Goal: Information Seeking & Learning: Learn about a topic

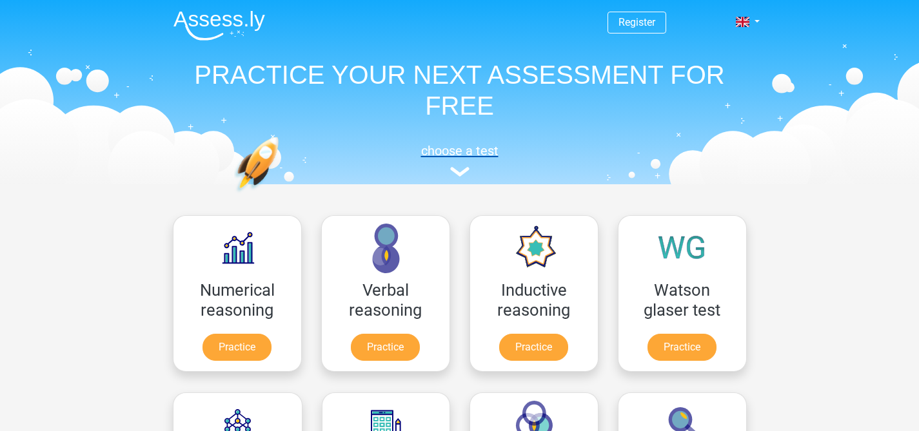
click at [461, 170] on img at bounding box center [459, 172] width 19 height 10
click at [460, 174] on img at bounding box center [459, 172] width 19 height 10
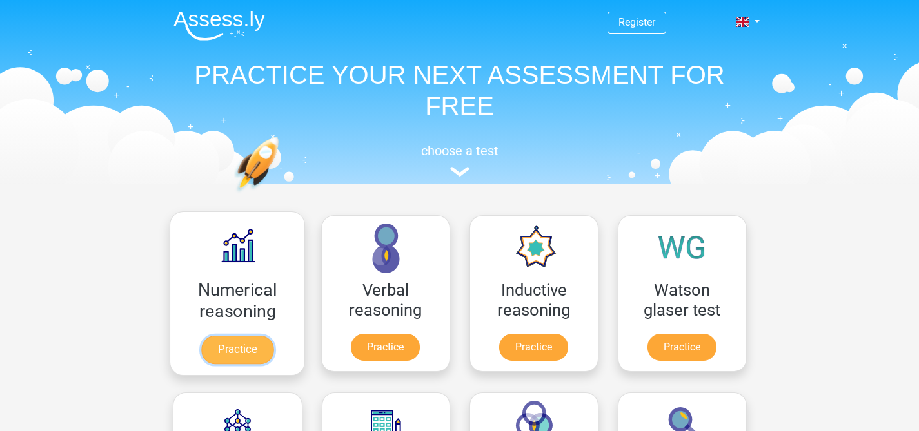
click at [226, 359] on link "Practice" at bounding box center [237, 350] width 72 height 28
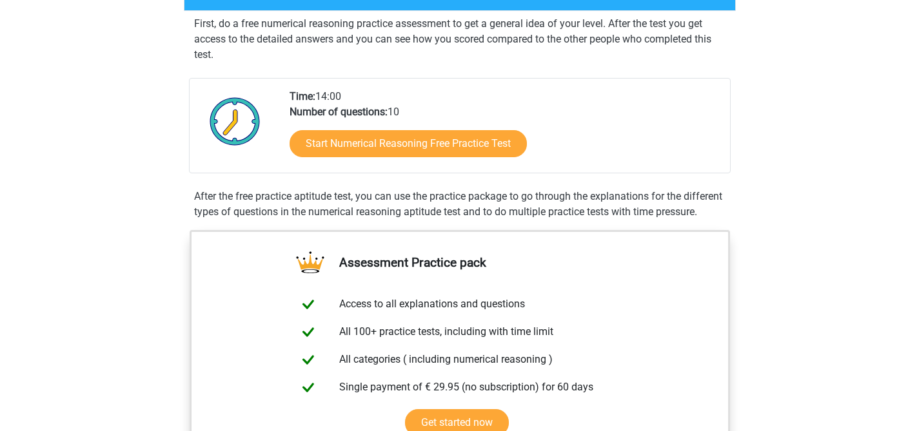
scroll to position [230, 0]
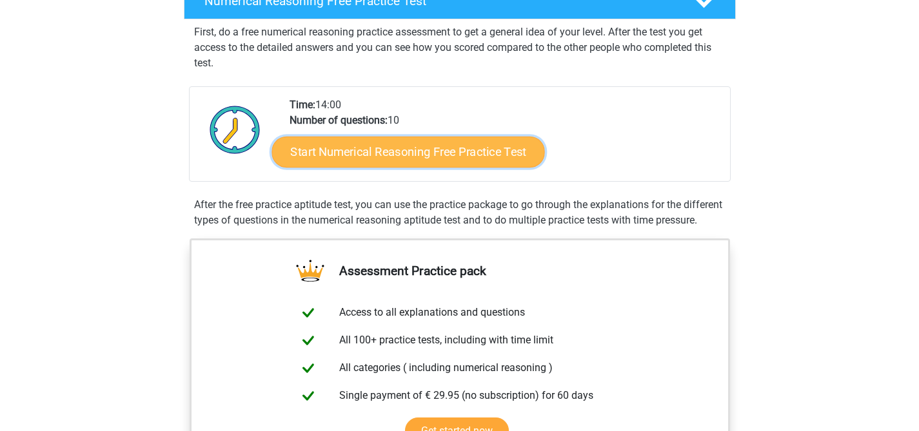
click at [402, 165] on link "Start Numerical Reasoning Free Practice Test" at bounding box center [407, 151] width 273 height 31
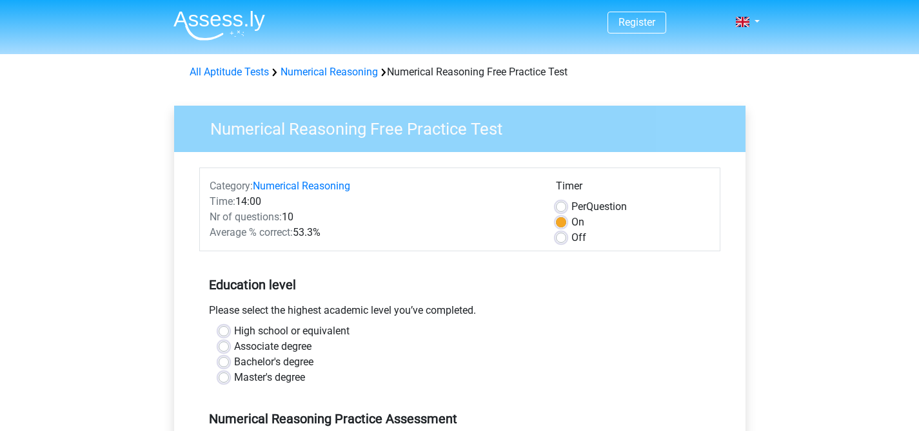
click at [418, 255] on form "Category: Numerical Reasoning Time: 14:00 Nr of questions: 10 Average % correct…" at bounding box center [459, 397] width 521 height 459
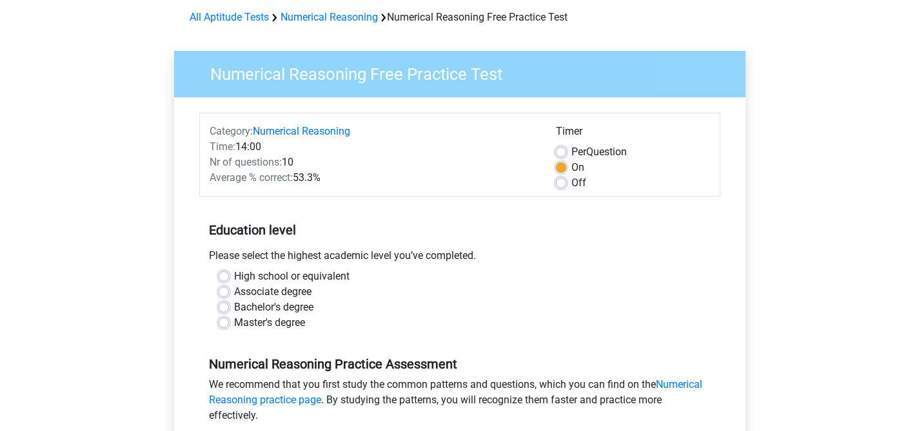
scroll to position [56, 0]
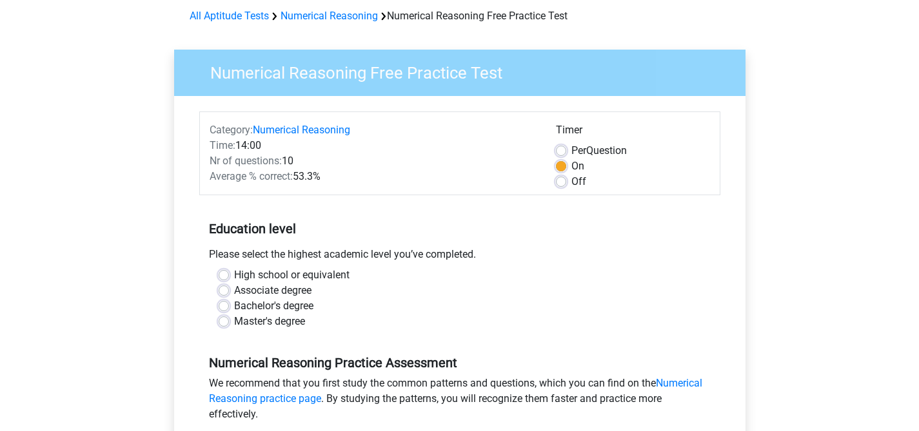
click at [306, 306] on label "Bachelor's degree" at bounding box center [273, 306] width 79 height 15
click at [229, 306] on input "Bachelor's degree" at bounding box center [224, 305] width 10 height 13
radio input "true"
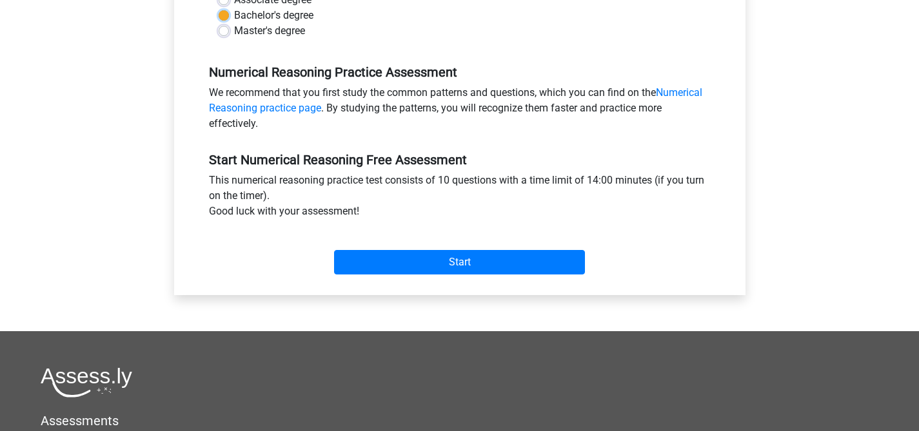
scroll to position [342, 0]
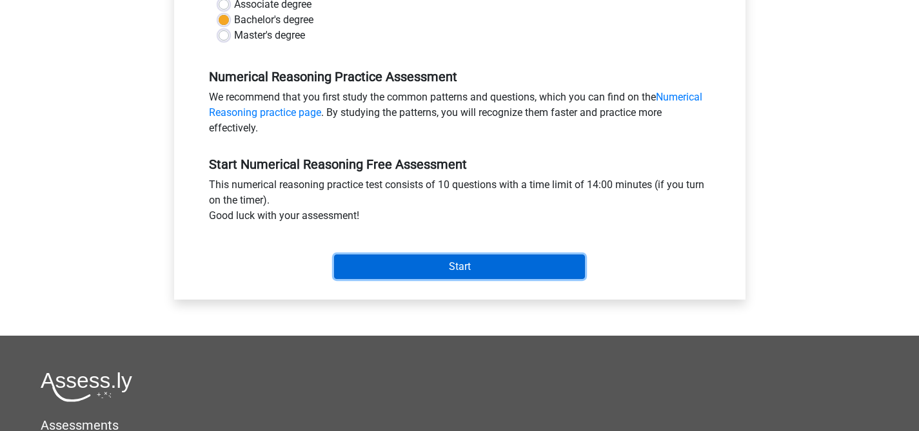
click at [404, 265] on input "Start" at bounding box center [459, 267] width 251 height 25
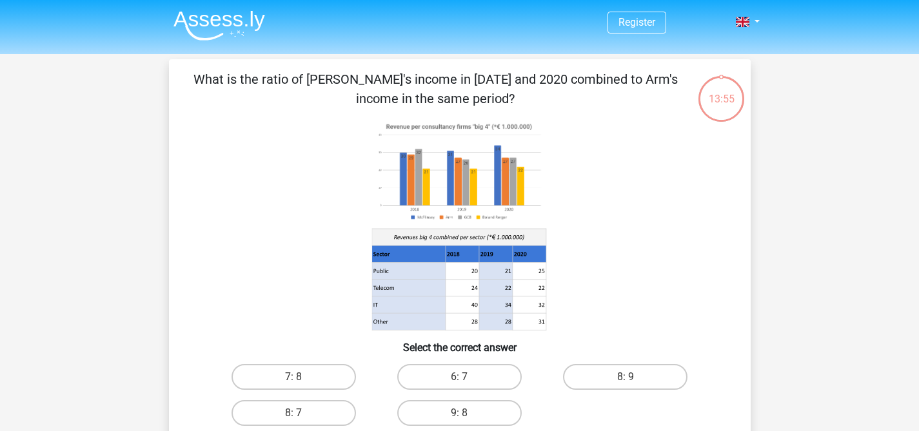
click at [469, 224] on image at bounding box center [458, 172] width 174 height 106
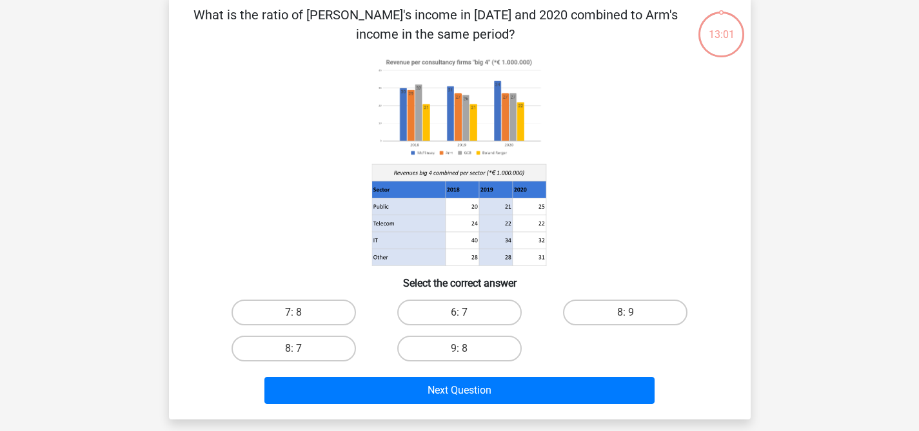
scroll to position [66, 0]
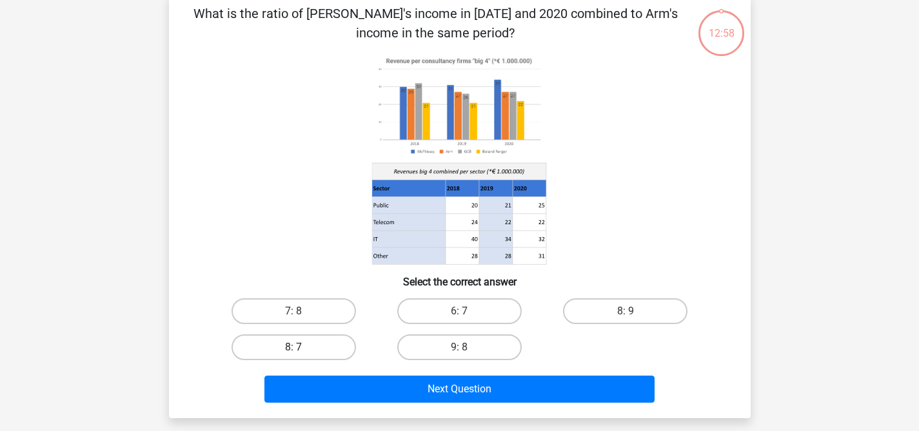
click at [317, 346] on label "8: 7" at bounding box center [293, 348] width 124 height 26
click at [302, 348] on input "8: 7" at bounding box center [297, 352] width 8 height 8
radio input "true"
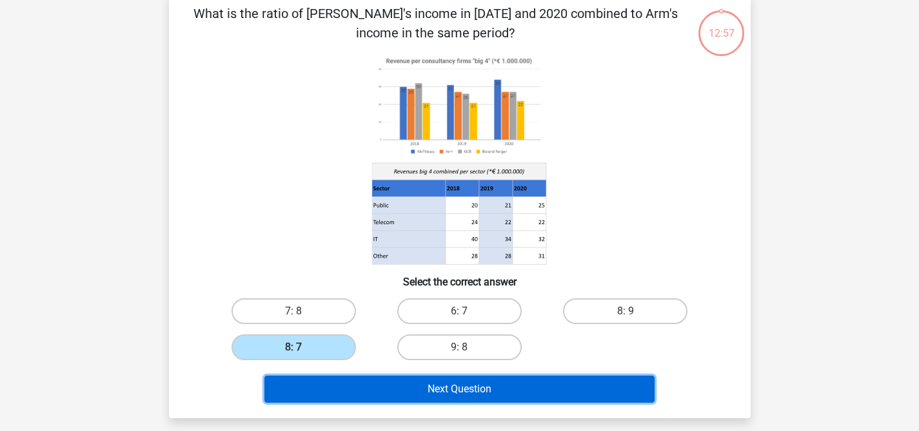
click at [423, 388] on button "Next Question" at bounding box center [459, 389] width 390 height 27
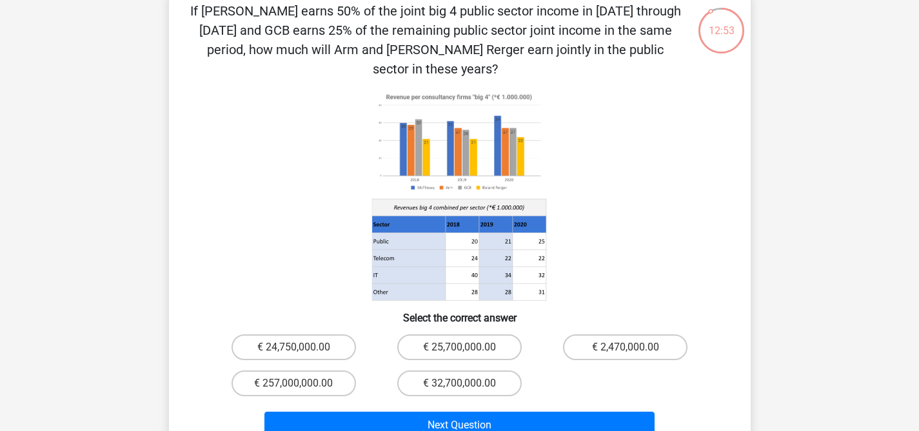
scroll to position [68, 0]
